Goal: Find specific page/section: Find specific page/section

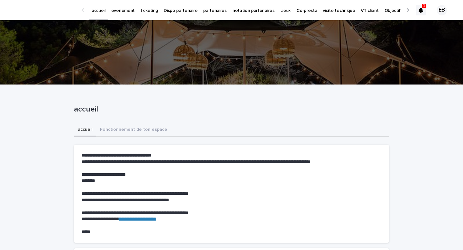
click at [418, 11] on icon at bounding box center [420, 10] width 4 height 5
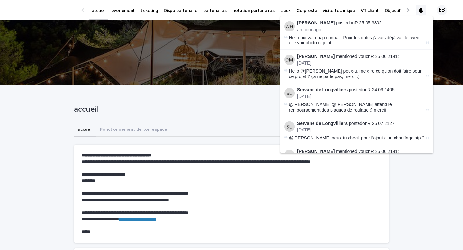
click at [362, 21] on link "R 25 05 3302" at bounding box center [367, 22] width 27 height 5
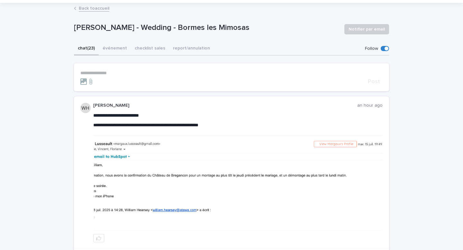
scroll to position [35, 0]
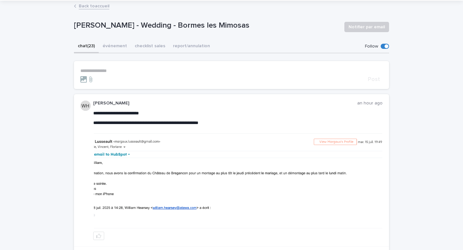
click at [185, 179] on img at bounding box center [238, 180] width 288 height 95
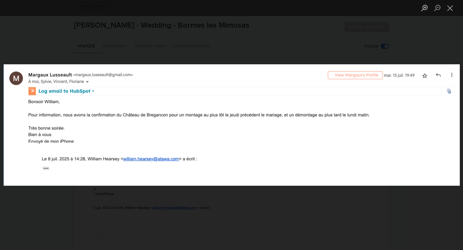
click at [180, 201] on div "Lightbox" at bounding box center [231, 125] width 463 height 250
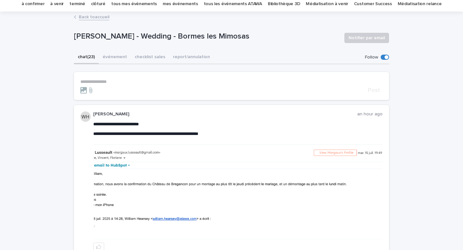
scroll to position [0, 0]
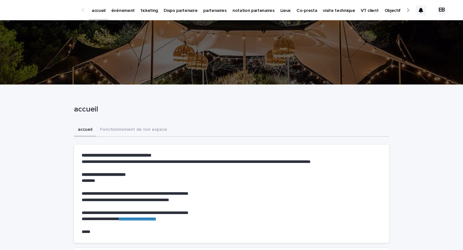
click at [131, 9] on p "événement" at bounding box center [122, 6] width 23 height 13
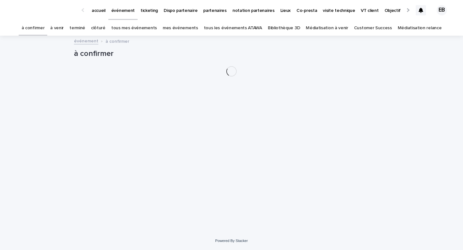
click at [244, 30] on link "tous les événements ATAWA" at bounding box center [233, 28] width 58 height 15
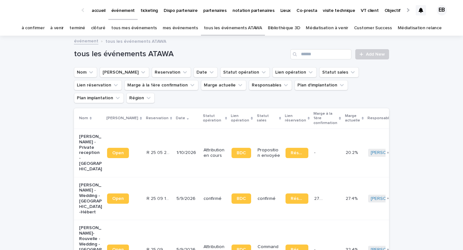
click at [318, 62] on div "tous les événements ATAWA Add New" at bounding box center [231, 51] width 315 height 31
click at [317, 56] on input "Search" at bounding box center [320, 54] width 61 height 10
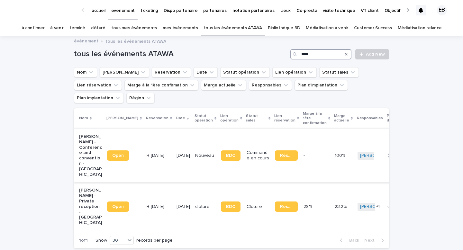
type input "****"
click at [144, 129] on td "R 25 09 1799 R 25 09 1799" at bounding box center [159, 156] width 30 height 54
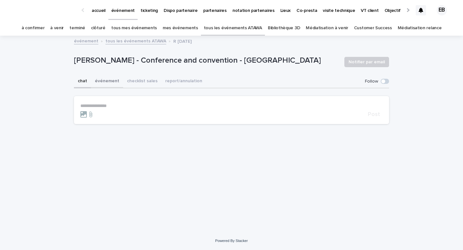
click at [112, 79] on button "événement" at bounding box center [107, 81] width 32 height 13
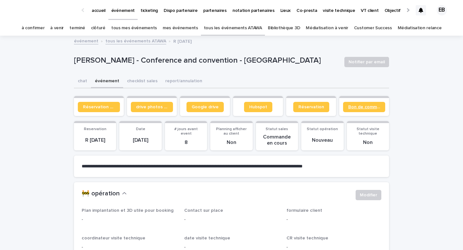
click at [355, 108] on span "Bon de commande" at bounding box center [364, 107] width 32 height 4
